Goal: Navigation & Orientation: Understand site structure

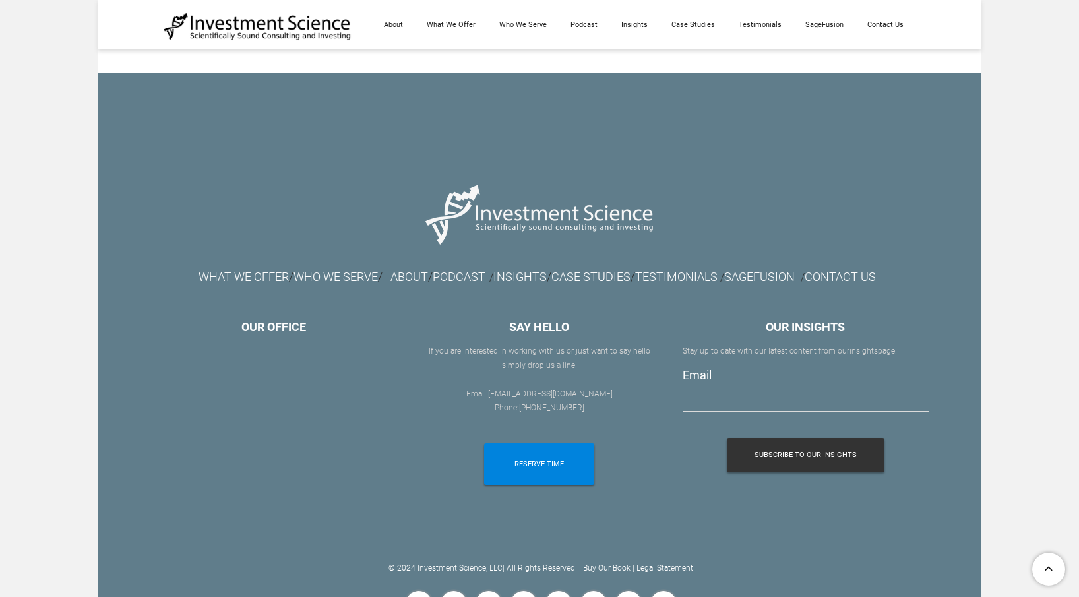
scroll to position [3344, 0]
click at [198, 270] on font "WHAT WE OFFER" at bounding box center [243, 277] width 90 height 14
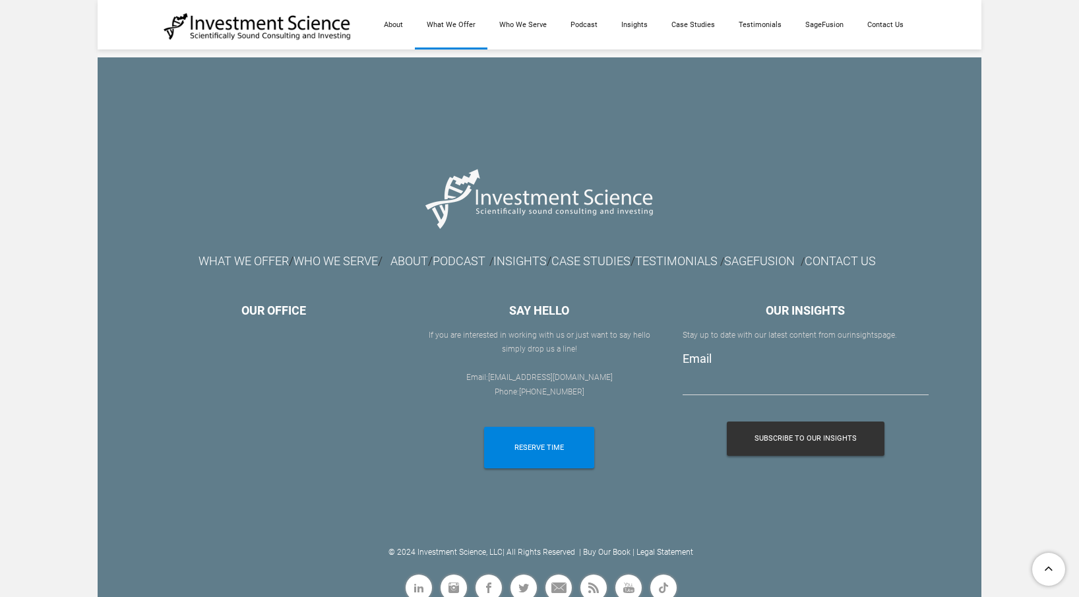
scroll to position [2105, 0]
drag, startPoint x: 431, startPoint y: 315, endPoint x: 595, endPoint y: 338, distance: 166.4
click at [596, 339] on div "If you are interested in working with us or ​just want to say hello simply drop…" at bounding box center [539, 372] width 246 height 86
click at [578, 337] on div "If you are interested in working with us or ​just want to say hello simply drop…" at bounding box center [539, 372] width 246 height 86
drag, startPoint x: 559, startPoint y: 320, endPoint x: 628, endPoint y: 338, distance: 71.5
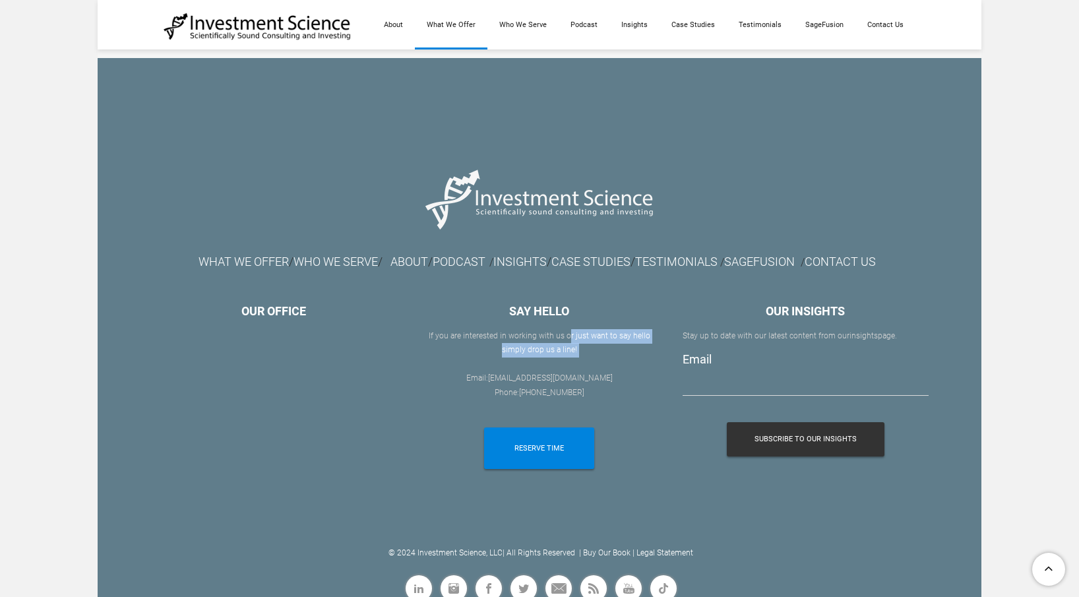
click at [628, 339] on div "If you are interested in working with us or ​just want to say hello simply drop…" at bounding box center [539, 372] width 246 height 86
click at [628, 338] on div "If you are interested in working with us or ​just want to say hello simply drop…" at bounding box center [539, 372] width 246 height 86
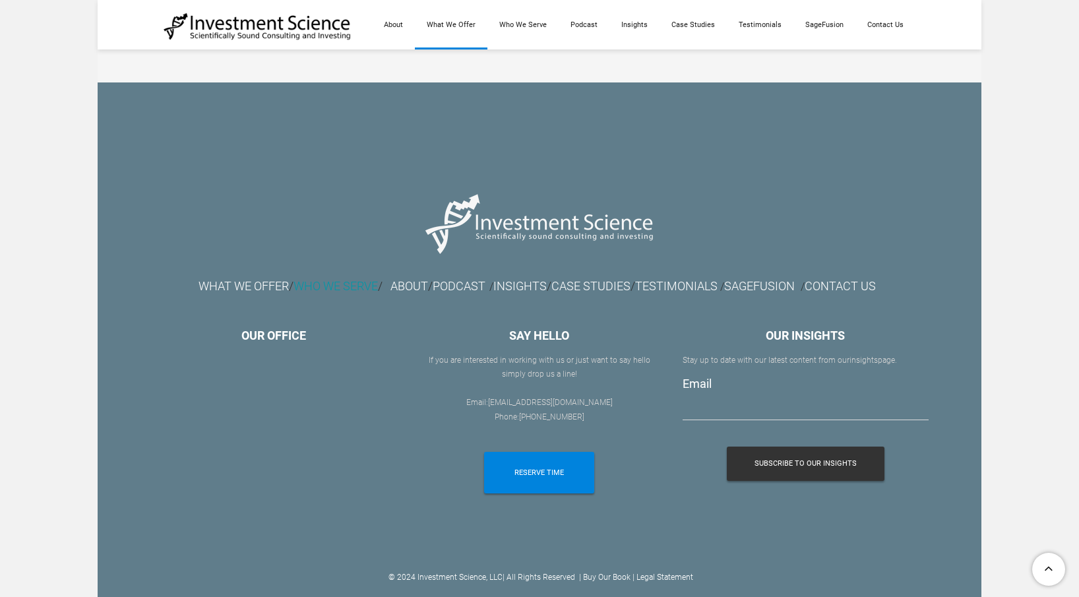
scroll to position [2074, 0]
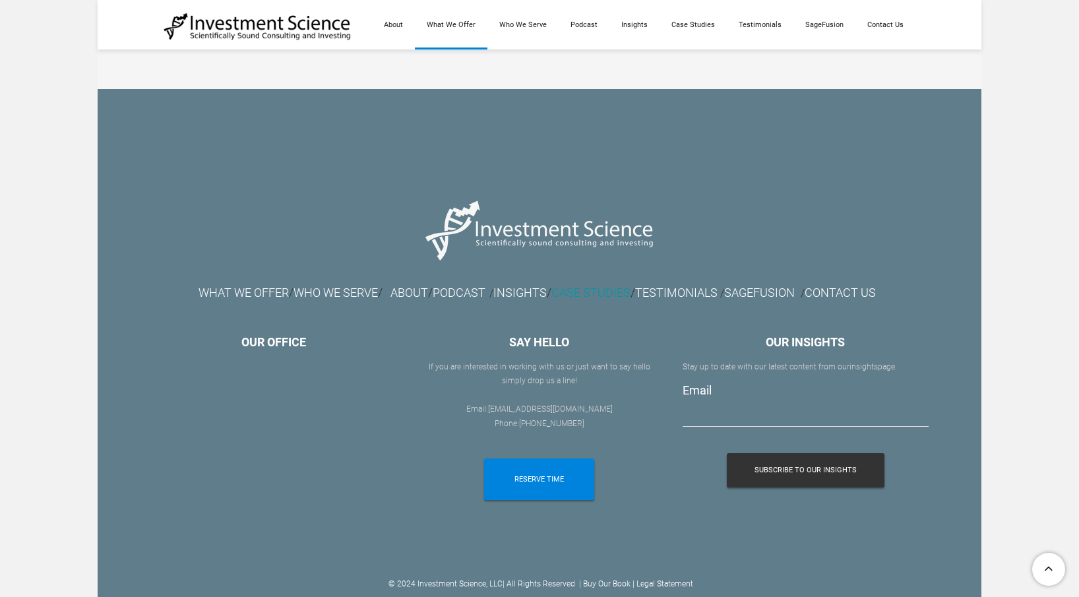
click at [582, 286] on link "CASE STUDIES" at bounding box center [590, 293] width 79 height 14
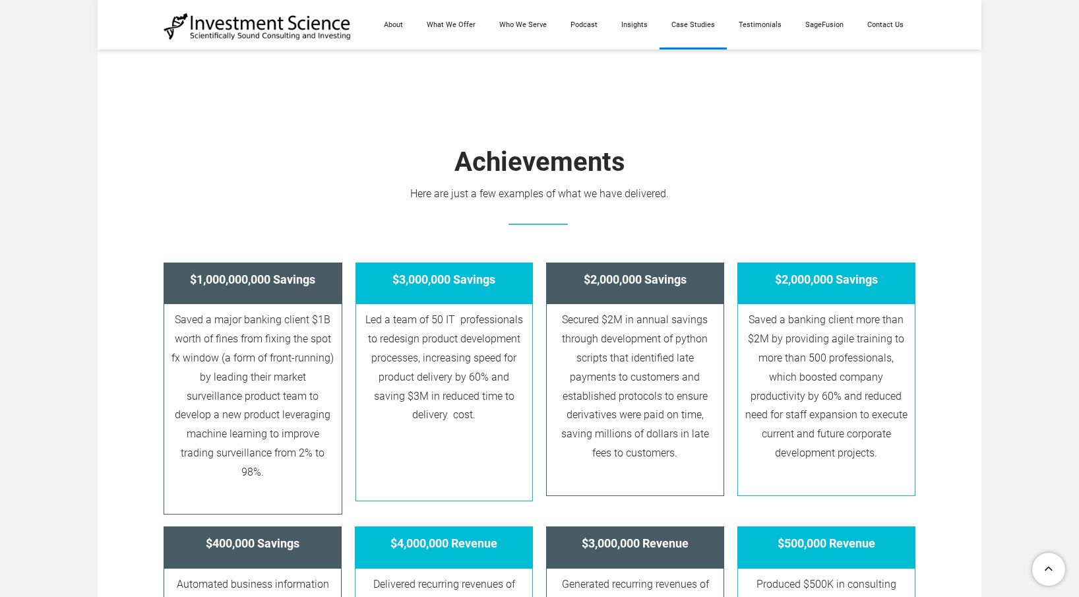
scroll to position [279, 0]
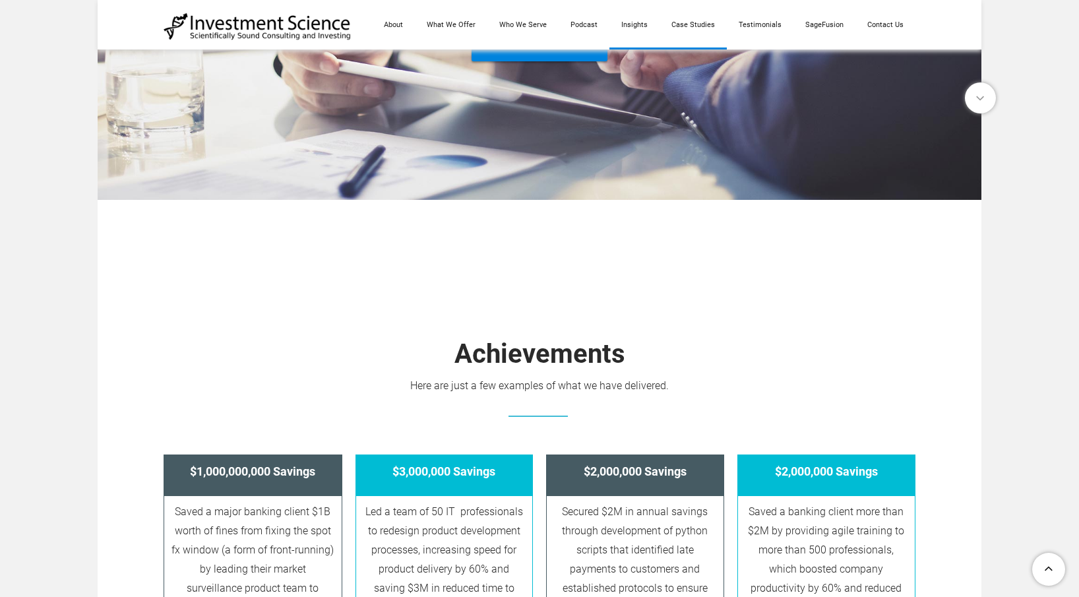
click at [641, 28] on link "Insights" at bounding box center [634, 24] width 50 height 49
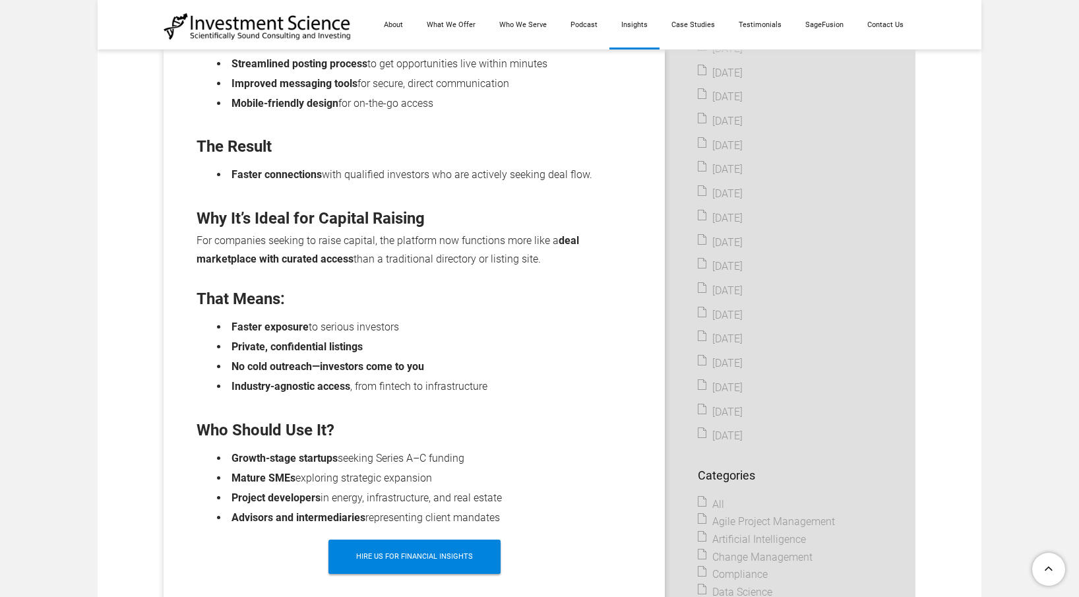
scroll to position [1279, 0]
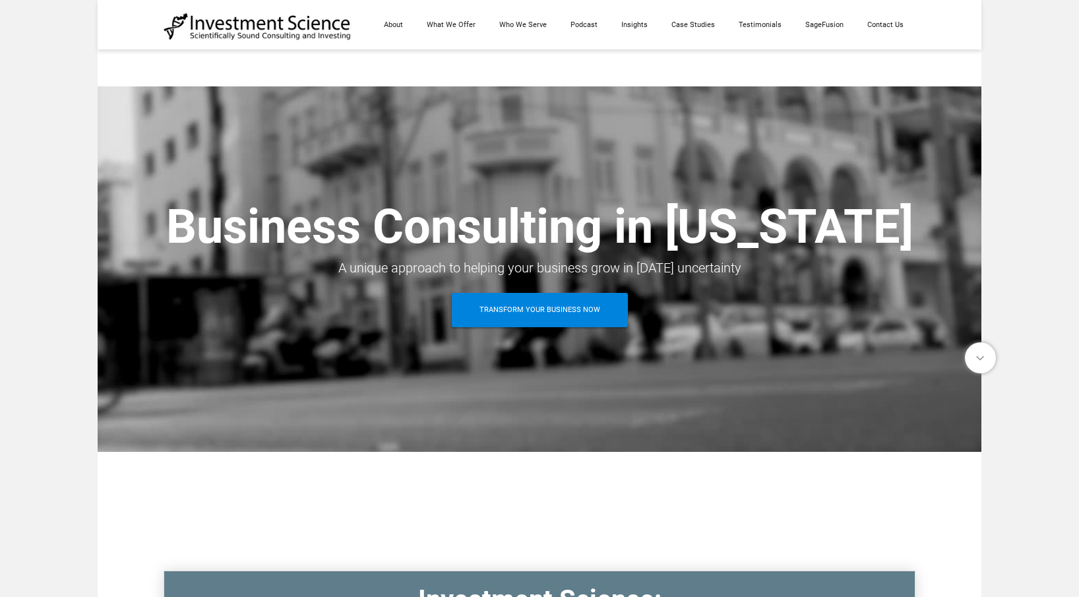
scroll to position [3344, 0]
